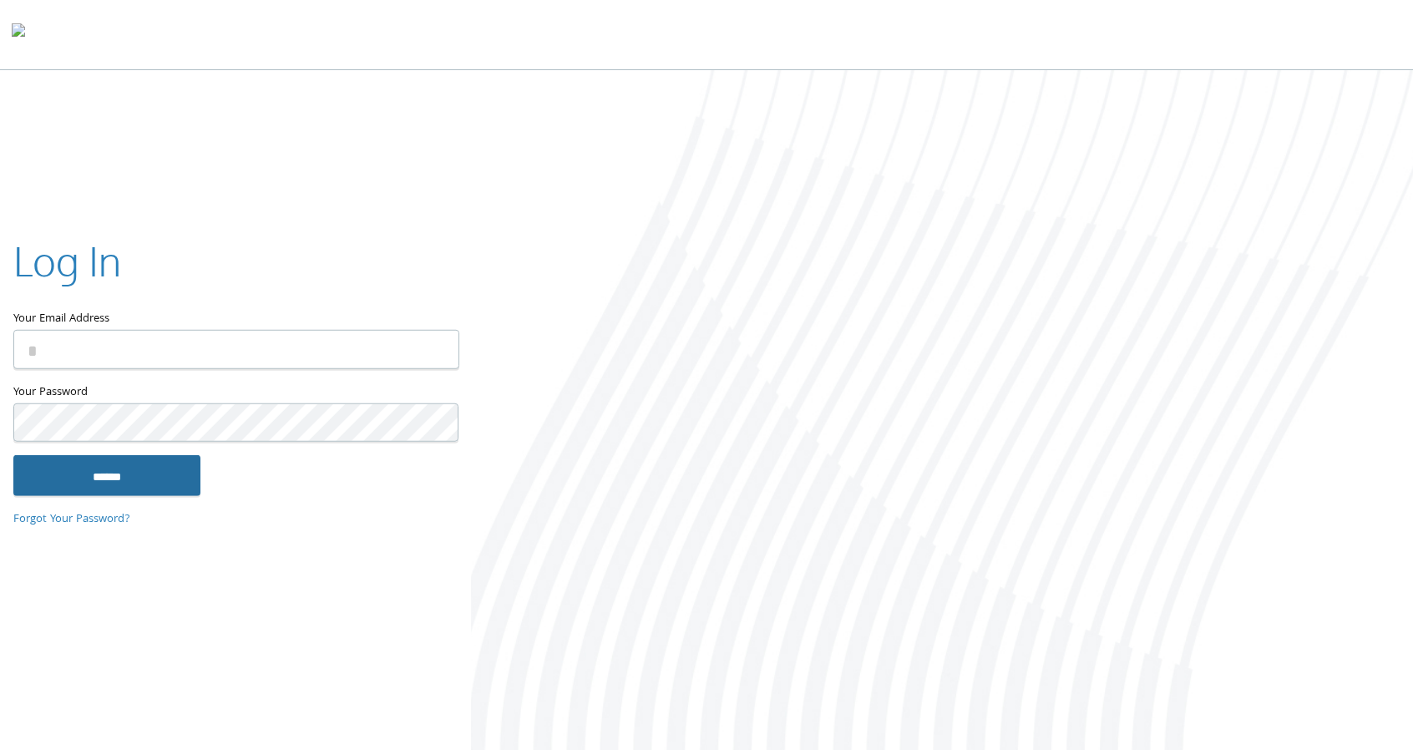
type input "**********"
click at [110, 474] on input "******" at bounding box center [106, 475] width 187 height 40
click at [129, 473] on input "******" at bounding box center [106, 475] width 187 height 40
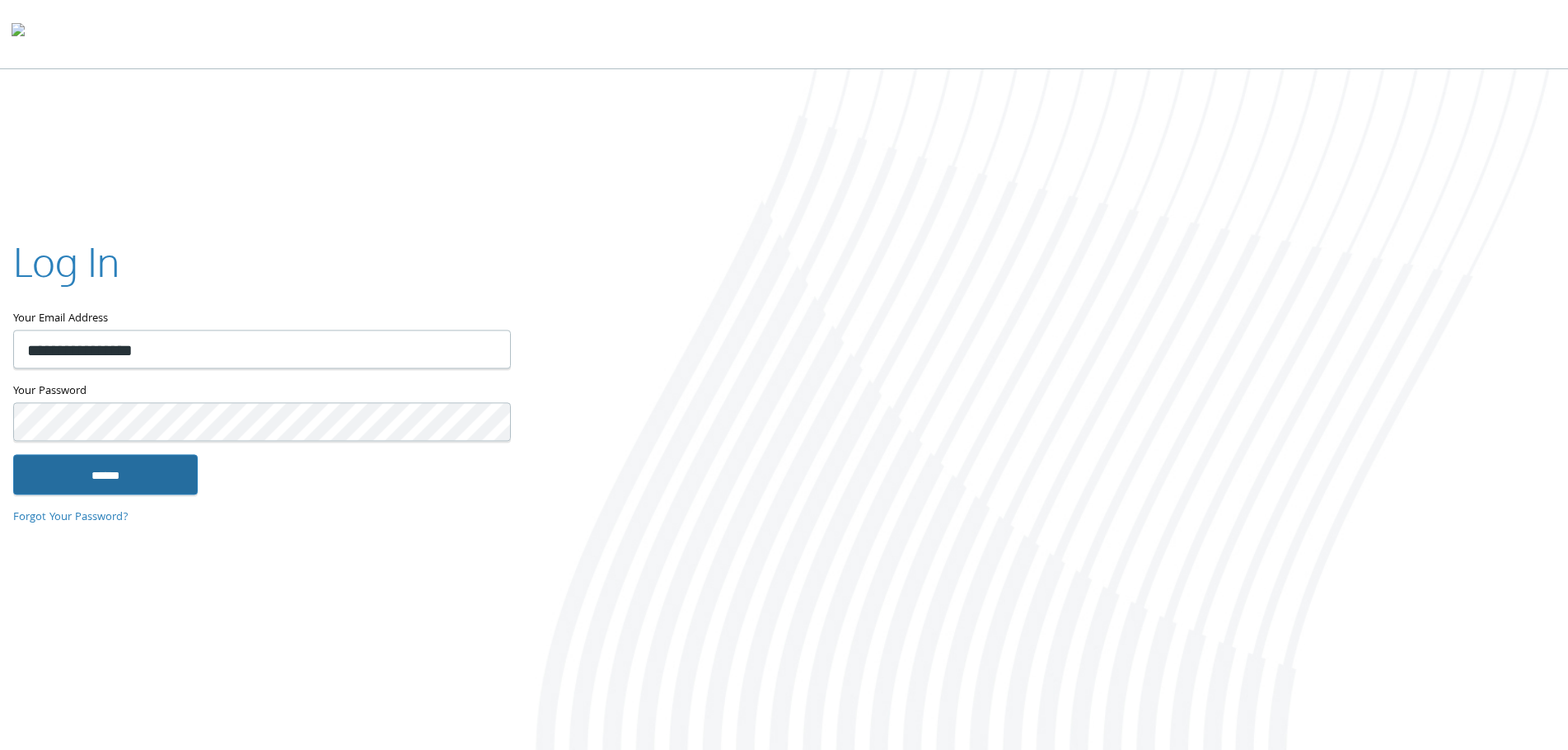
click at [119, 475] on input "******" at bounding box center [105, 475] width 185 height 39
